Goal: Check status: Check status

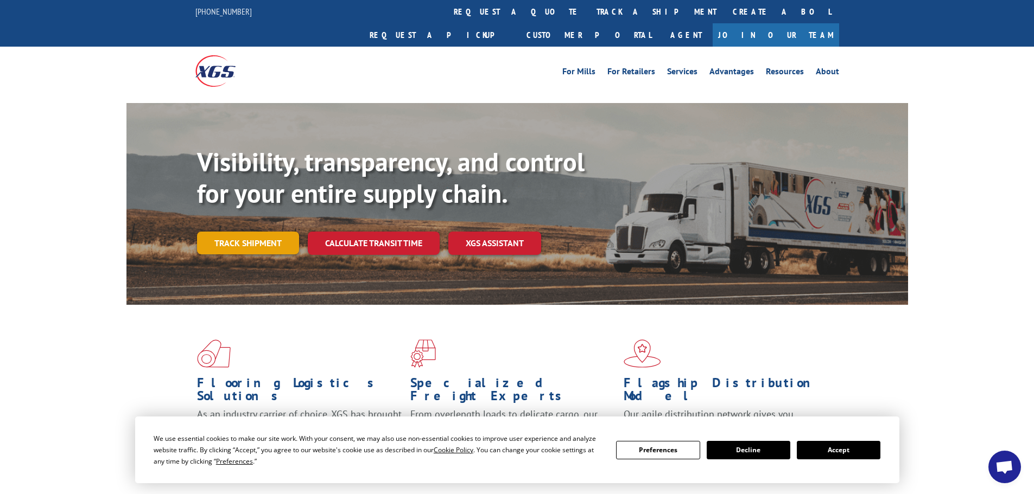
click at [255, 232] on link "Track shipment" at bounding box center [248, 243] width 102 height 23
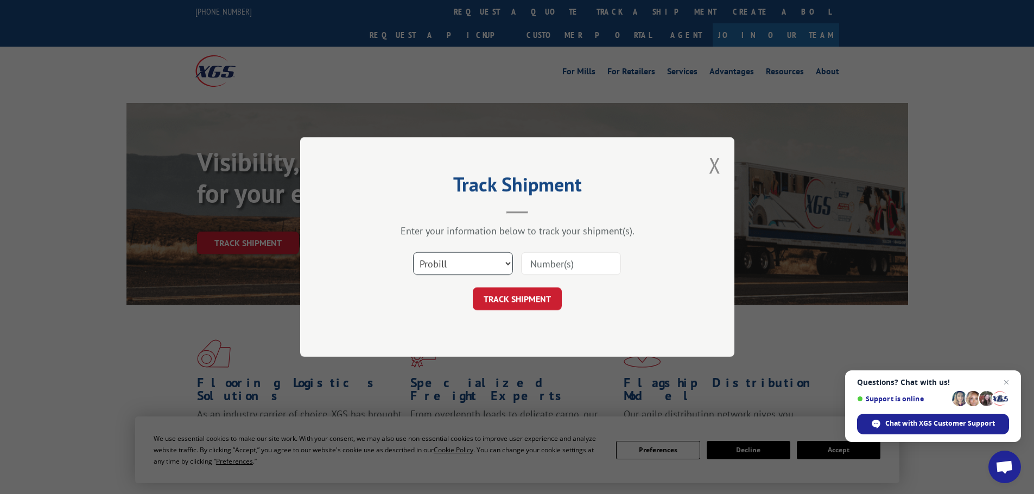
click at [503, 261] on select "Select category... Probill BOL PO" at bounding box center [463, 263] width 100 height 23
select select "bol"
click at [413, 252] on select "Select category... Probill BOL PO" at bounding box center [463, 263] width 100 height 23
click at [537, 265] on input at bounding box center [571, 263] width 100 height 23
paste input "5618776"
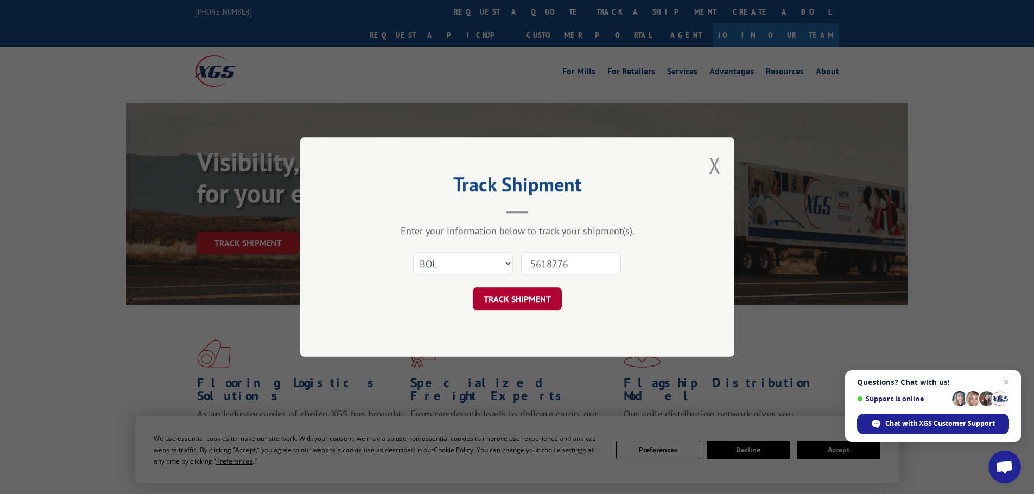
type input "5618776"
click at [531, 294] on button "TRACK SHIPMENT" at bounding box center [517, 299] width 89 height 23
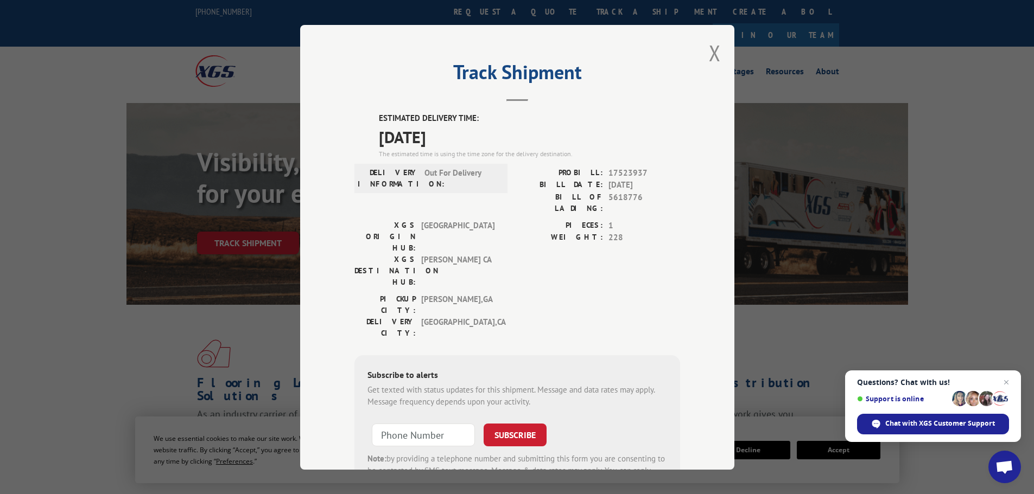
click at [478, 170] on span "Out For Delivery" at bounding box center [460, 178] width 73 height 23
drag, startPoint x: 483, startPoint y: 171, endPoint x: 420, endPoint y: 172, distance: 63.5
click at [420, 172] on div "DELIVERY INFORMATION: Out For Delivery" at bounding box center [431, 178] width 147 height 23
copy span "Out For Delivery"
click at [709, 53] on button "Close modal" at bounding box center [715, 53] width 12 height 29
